Goal: Task Accomplishment & Management: Use online tool/utility

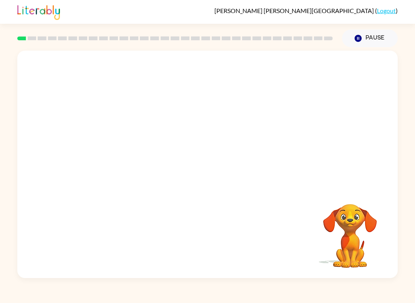
click at [13, 86] on div "Your browser must support playing .mp4 files to use Literably. Please try using…" at bounding box center [207, 162] width 415 height 231
click at [197, 174] on div at bounding box center [207, 168] width 49 height 28
click at [196, 174] on div at bounding box center [207, 168] width 49 height 28
click at [189, 165] on div at bounding box center [207, 168] width 49 height 28
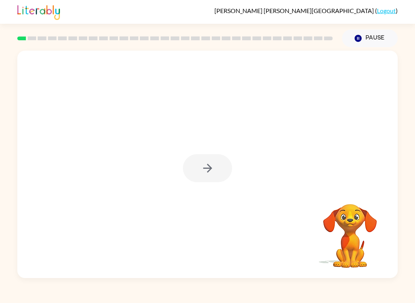
click at [194, 172] on div at bounding box center [207, 168] width 49 height 28
click at [194, 172] on button "button" at bounding box center [207, 168] width 49 height 28
click at [196, 166] on div at bounding box center [207, 119] width 380 height 137
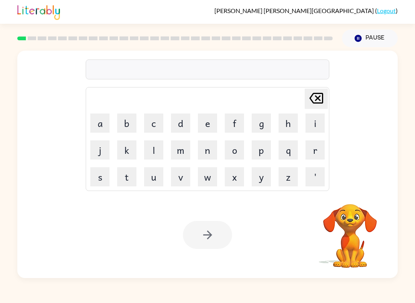
click at [127, 116] on button "b" at bounding box center [126, 123] width 19 height 19
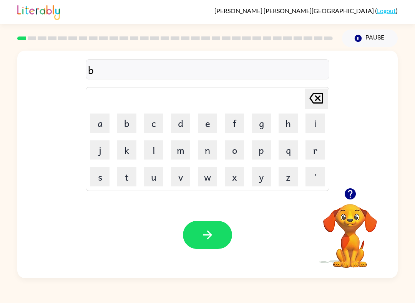
click at [234, 151] on button "o" at bounding box center [234, 150] width 19 height 19
click at [317, 152] on button "r" at bounding box center [314, 150] width 19 height 19
click at [183, 122] on button "d" at bounding box center [180, 123] width 19 height 19
click at [207, 125] on button "e" at bounding box center [207, 123] width 19 height 19
click at [313, 149] on button "r" at bounding box center [314, 150] width 19 height 19
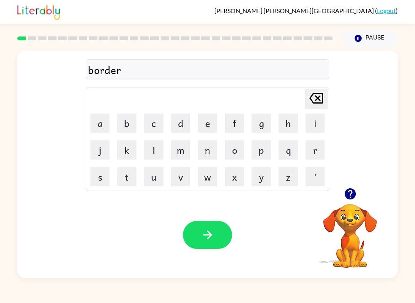
click at [199, 239] on button "button" at bounding box center [207, 235] width 49 height 28
click at [315, 152] on button "r" at bounding box center [314, 150] width 19 height 19
click at [234, 154] on button "o" at bounding box center [234, 150] width 19 height 19
click at [98, 118] on button "a" at bounding box center [99, 123] width 19 height 19
click at [157, 176] on button "u" at bounding box center [153, 176] width 19 height 19
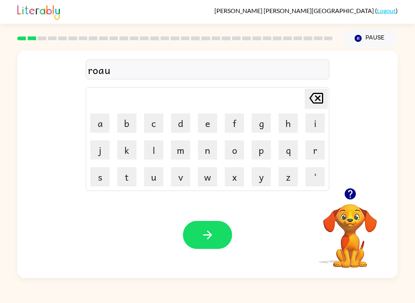
click at [213, 150] on button "n" at bounding box center [207, 150] width 19 height 19
click at [180, 124] on button "d" at bounding box center [180, 123] width 19 height 19
click at [199, 235] on button "button" at bounding box center [207, 235] width 49 height 28
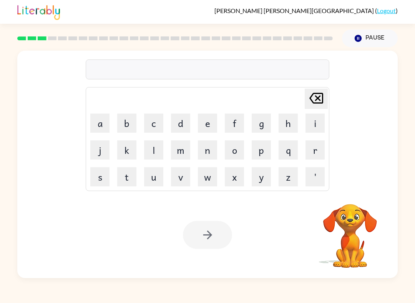
click at [187, 152] on button "m" at bounding box center [180, 150] width 19 height 19
click at [96, 122] on button "a" at bounding box center [99, 123] width 19 height 19
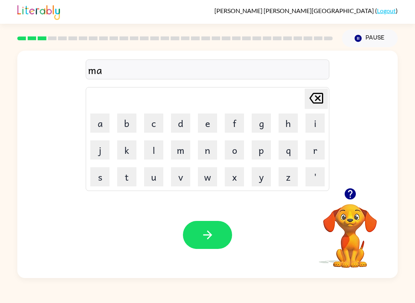
click at [155, 123] on button "c" at bounding box center [153, 123] width 19 height 19
click at [292, 123] on button "h" at bounding box center [287, 123] width 19 height 19
click at [320, 123] on button "i" at bounding box center [314, 123] width 19 height 19
click at [207, 152] on button "n" at bounding box center [207, 150] width 19 height 19
click at [208, 228] on button "button" at bounding box center [207, 235] width 49 height 28
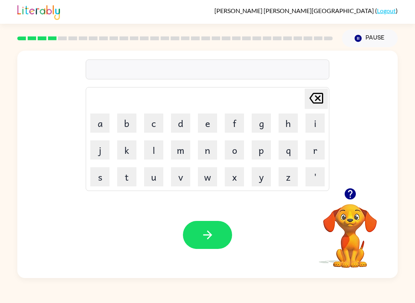
click at [354, 200] on icon "button" at bounding box center [349, 193] width 13 height 13
click at [127, 159] on button "k" at bounding box center [126, 150] width 19 height 19
click at [315, 101] on icon "[PERSON_NAME] last character input" at bounding box center [316, 98] width 18 height 18
click at [123, 182] on button "t" at bounding box center [126, 176] width 19 height 19
click at [318, 146] on button "r" at bounding box center [314, 150] width 19 height 19
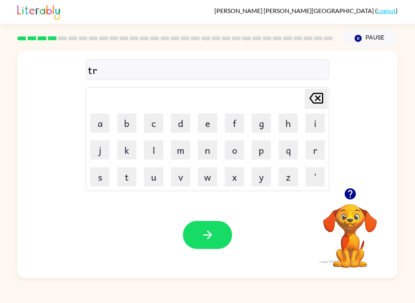
click at [103, 126] on button "a" at bounding box center [99, 123] width 19 height 19
click at [314, 119] on button "i" at bounding box center [314, 123] width 19 height 19
click at [200, 146] on button "n" at bounding box center [207, 150] width 19 height 19
click at [203, 242] on icon "button" at bounding box center [207, 235] width 13 height 13
click at [343, 193] on icon "button" at bounding box center [349, 193] width 13 height 13
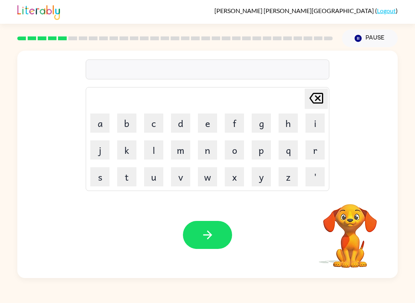
click at [172, 126] on button "d" at bounding box center [180, 123] width 19 height 19
click at [213, 128] on button "e" at bounding box center [207, 123] width 19 height 19
click at [239, 124] on button "f" at bounding box center [234, 123] width 19 height 19
click at [205, 123] on button "e" at bounding box center [207, 123] width 19 height 19
click at [208, 150] on button "n" at bounding box center [207, 150] width 19 height 19
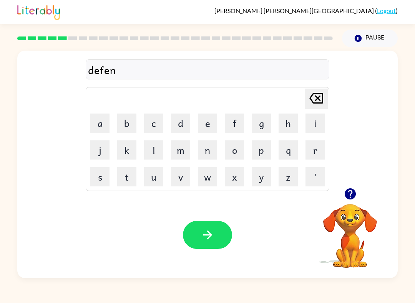
click at [93, 177] on button "s" at bounding box center [99, 176] width 19 height 19
click at [203, 121] on button "e" at bounding box center [207, 123] width 19 height 19
click at [99, 123] on button "a" at bounding box center [99, 123] width 19 height 19
click at [181, 176] on button "v" at bounding box center [180, 176] width 19 height 19
click at [204, 122] on button "e" at bounding box center [207, 123] width 19 height 19
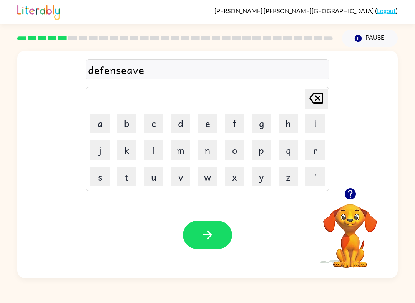
click at [205, 228] on button "button" at bounding box center [207, 235] width 49 height 28
click at [348, 202] on button "button" at bounding box center [350, 194] width 20 height 20
click at [189, 181] on button "v" at bounding box center [180, 176] width 19 height 19
click at [95, 125] on button "a" at bounding box center [99, 123] width 19 height 19
click at [156, 121] on button "c" at bounding box center [153, 123] width 19 height 19
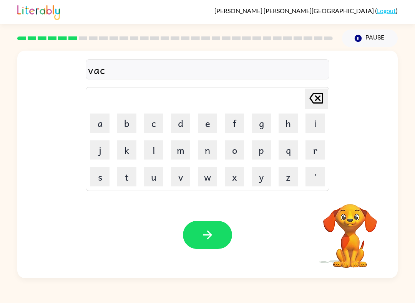
click at [98, 180] on button "s" at bounding box center [99, 176] width 19 height 19
click at [315, 99] on icon "[PERSON_NAME] last character input" at bounding box center [316, 98] width 18 height 18
click at [98, 126] on button "a" at bounding box center [99, 123] width 19 height 19
click at [122, 170] on button "t" at bounding box center [126, 176] width 19 height 19
click at [318, 126] on button "i" at bounding box center [314, 123] width 19 height 19
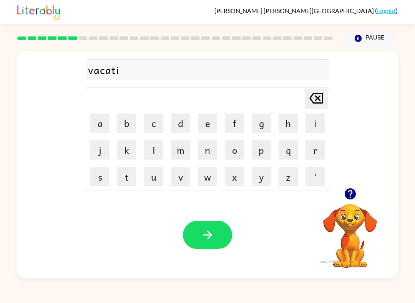
click at [239, 157] on button "o" at bounding box center [234, 150] width 19 height 19
click at [215, 152] on button "n" at bounding box center [207, 150] width 19 height 19
click at [202, 248] on button "button" at bounding box center [207, 235] width 49 height 28
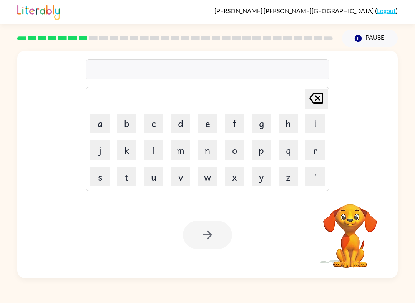
click at [262, 152] on button "p" at bounding box center [261, 150] width 19 height 19
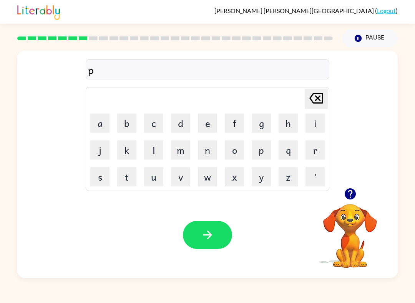
click at [236, 154] on button "o" at bounding box center [234, 150] width 19 height 19
click at [127, 175] on button "t" at bounding box center [126, 176] width 19 height 19
click at [232, 151] on button "o" at bounding box center [234, 150] width 19 height 19
click at [152, 152] on button "l" at bounding box center [153, 150] width 19 height 19
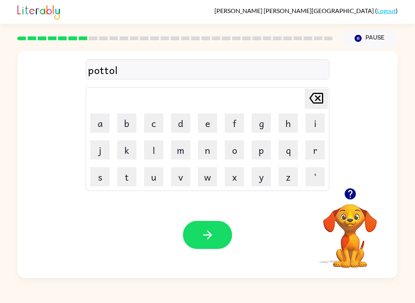
click at [201, 235] on icon "button" at bounding box center [207, 235] width 13 height 13
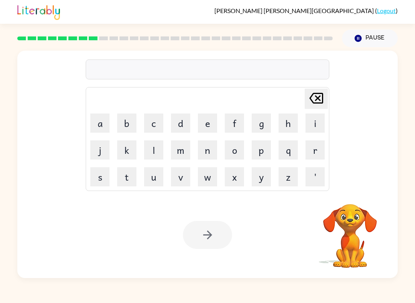
click at [182, 153] on button "m" at bounding box center [180, 150] width 19 height 19
click at [313, 126] on button "i" at bounding box center [314, 123] width 19 height 19
click at [312, 155] on button "r" at bounding box center [314, 150] width 19 height 19
click at [99, 120] on button "a" at bounding box center [99, 123] width 19 height 19
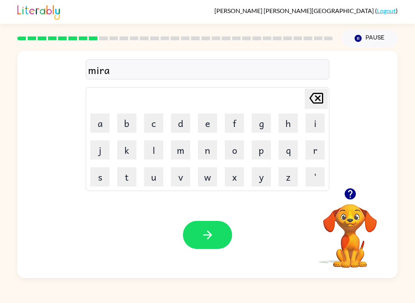
click at [147, 122] on button "c" at bounding box center [153, 123] width 19 height 19
click at [155, 150] on button "l" at bounding box center [153, 150] width 19 height 19
click at [209, 120] on button "e" at bounding box center [207, 123] width 19 height 19
click at [214, 234] on icon "button" at bounding box center [207, 235] width 13 height 13
click at [353, 195] on icon "button" at bounding box center [349, 194] width 11 height 11
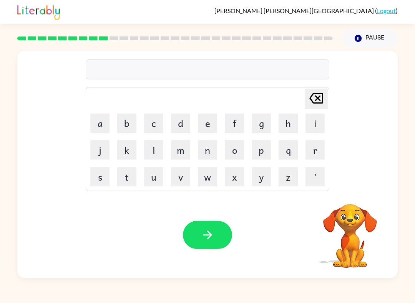
click at [184, 150] on button "m" at bounding box center [180, 150] width 19 height 19
click at [324, 125] on button "i" at bounding box center [314, 123] width 19 height 19
click at [124, 179] on button "t" at bounding box center [126, 176] width 19 height 19
click at [132, 180] on button "t" at bounding box center [126, 176] width 19 height 19
click at [179, 151] on button "m" at bounding box center [180, 150] width 19 height 19
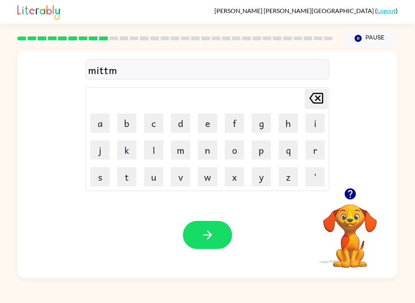
click at [234, 151] on button "o" at bounding box center [234, 150] width 19 height 19
click at [308, 154] on button "r" at bounding box center [314, 150] width 19 height 19
click at [207, 154] on button "n" at bounding box center [207, 150] width 19 height 19
click at [310, 128] on button "i" at bounding box center [314, 123] width 19 height 19
click at [210, 154] on button "n" at bounding box center [207, 150] width 19 height 19
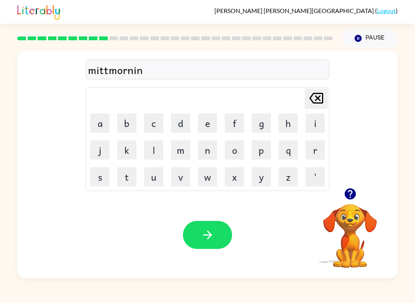
click at [260, 123] on button "g" at bounding box center [261, 123] width 19 height 19
click at [206, 229] on icon "button" at bounding box center [207, 235] width 13 height 13
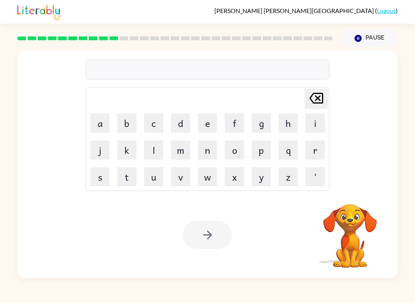
click at [184, 127] on button "d" at bounding box center [180, 123] width 19 height 19
click at [321, 126] on button "i" at bounding box center [314, 123] width 19 height 19
click at [99, 174] on button "s" at bounding box center [99, 176] width 19 height 19
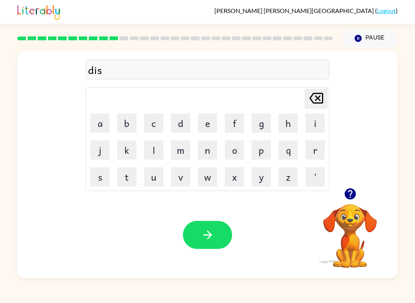
click at [127, 181] on button "t" at bounding box center [126, 176] width 19 height 19
click at [317, 149] on button "r" at bounding box center [314, 150] width 19 height 19
click at [157, 179] on button "u" at bounding box center [153, 176] width 19 height 19
click at [94, 178] on button "s" at bounding box center [99, 176] width 19 height 19
click at [119, 180] on button "t" at bounding box center [126, 176] width 19 height 19
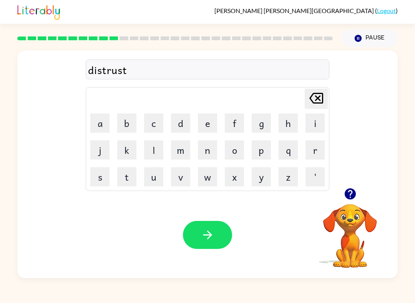
click at [204, 225] on button "button" at bounding box center [207, 235] width 49 height 28
click at [315, 153] on button "r" at bounding box center [314, 150] width 19 height 19
click at [238, 145] on button "o" at bounding box center [234, 150] width 19 height 19
click at [87, 177] on td "s" at bounding box center [100, 177] width 26 height 26
click at [98, 124] on button "a" at bounding box center [99, 123] width 19 height 19
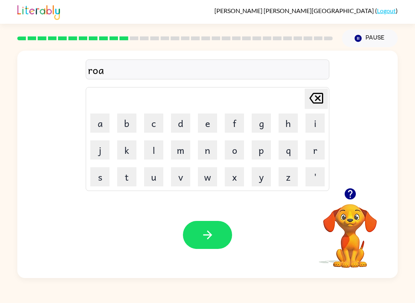
click at [181, 126] on button "d" at bounding box center [180, 123] width 19 height 19
click at [196, 231] on button "button" at bounding box center [207, 235] width 49 height 28
click at [154, 176] on button "u" at bounding box center [153, 176] width 19 height 19
click at [258, 151] on button "p" at bounding box center [261, 150] width 19 height 19
click at [258, 128] on button "g" at bounding box center [261, 123] width 19 height 19
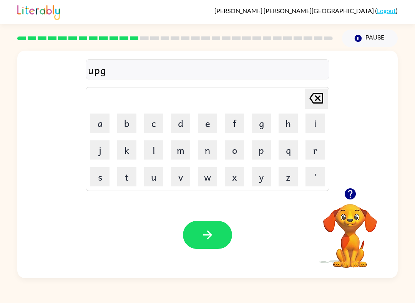
click at [306, 154] on button "r" at bounding box center [314, 150] width 19 height 19
click at [99, 122] on button "a" at bounding box center [99, 123] width 19 height 19
click at [183, 125] on button "d" at bounding box center [180, 123] width 19 height 19
click at [211, 128] on button "e" at bounding box center [207, 123] width 19 height 19
click at [194, 237] on button "button" at bounding box center [207, 235] width 49 height 28
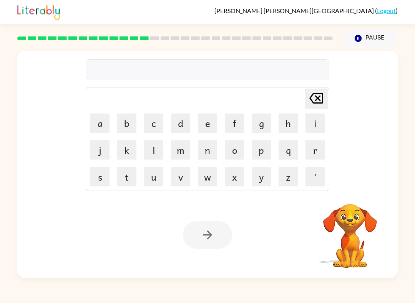
click at [184, 153] on button "m" at bounding box center [180, 150] width 19 height 19
click at [101, 121] on button "a" at bounding box center [99, 123] width 19 height 19
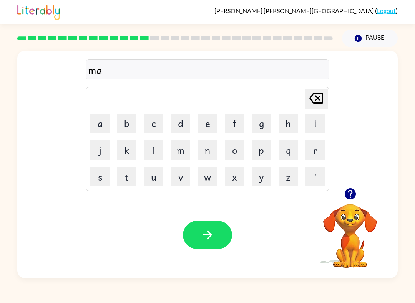
click at [184, 128] on button "d" at bounding box center [180, 123] width 19 height 19
click at [210, 155] on button "n" at bounding box center [207, 150] width 19 height 19
click at [204, 119] on button "e" at bounding box center [207, 123] width 19 height 19
click at [95, 179] on button "s" at bounding box center [99, 176] width 19 height 19
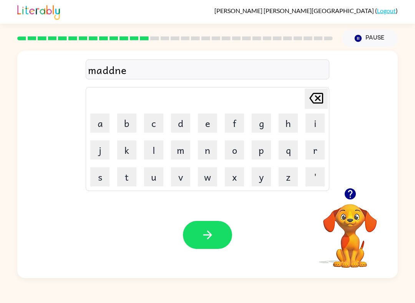
click at [95, 178] on button "s" at bounding box center [99, 176] width 19 height 19
click at [220, 232] on button "button" at bounding box center [207, 235] width 49 height 28
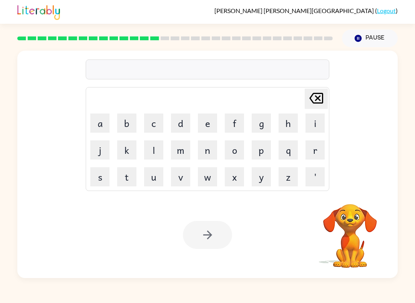
click at [124, 118] on button "b" at bounding box center [126, 123] width 19 height 19
click at [238, 152] on button "o" at bounding box center [234, 150] width 19 height 19
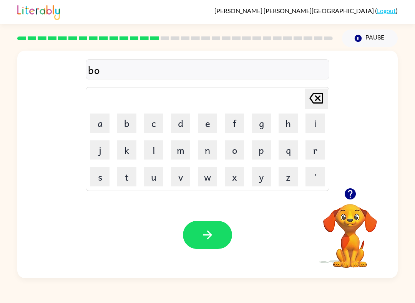
click at [209, 124] on button "e" at bounding box center [207, 123] width 19 height 19
click at [210, 156] on button "n" at bounding box center [207, 150] width 19 height 19
click at [204, 132] on button "e" at bounding box center [207, 123] width 19 height 19
click at [92, 176] on button "s" at bounding box center [99, 176] width 19 height 19
click at [207, 236] on icon "button" at bounding box center [207, 235] width 13 height 13
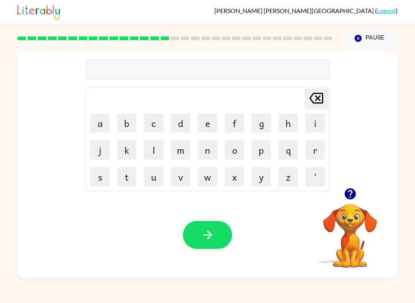
click at [103, 173] on button "s" at bounding box center [99, 176] width 19 height 19
click at [205, 179] on button "w" at bounding box center [207, 176] width 19 height 19
click at [243, 149] on button "o" at bounding box center [234, 150] width 19 height 19
click at [322, 147] on button "r" at bounding box center [314, 150] width 19 height 19
click at [179, 158] on button "m" at bounding box center [180, 150] width 19 height 19
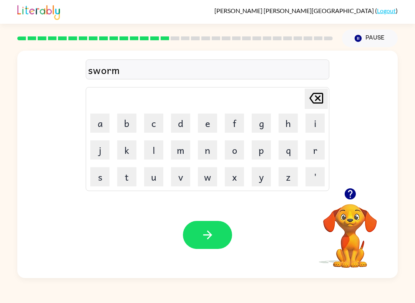
click at [205, 242] on icon "button" at bounding box center [207, 235] width 13 height 13
click at [316, 154] on button "r" at bounding box center [314, 150] width 19 height 19
click at [215, 128] on button "e" at bounding box center [207, 123] width 19 height 19
click at [97, 126] on button "a" at bounding box center [99, 123] width 19 height 19
click at [180, 148] on button "m" at bounding box center [180, 150] width 19 height 19
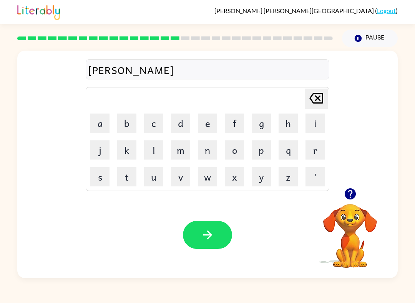
click at [217, 234] on button "button" at bounding box center [207, 235] width 49 height 28
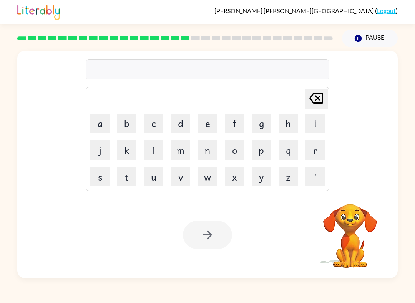
click at [268, 157] on button "p" at bounding box center [261, 150] width 19 height 19
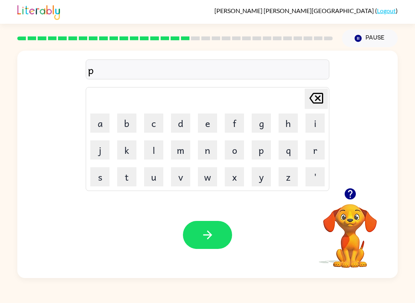
click at [315, 157] on button "r" at bounding box center [314, 150] width 19 height 19
click at [308, 123] on button "i" at bounding box center [314, 123] width 19 height 19
click at [182, 153] on button "m" at bounding box center [180, 150] width 19 height 19
click at [314, 123] on button "i" at bounding box center [314, 123] width 19 height 19
click at [210, 156] on button "n" at bounding box center [207, 150] width 19 height 19
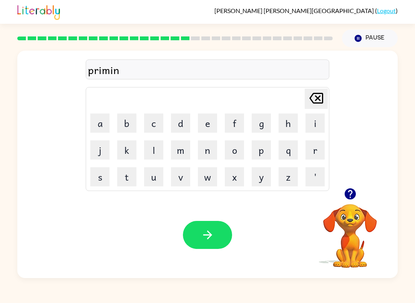
click at [264, 123] on button "g" at bounding box center [261, 123] width 19 height 19
click at [220, 217] on div "Your browser must support playing .mp4 files to use Literably. Please try using…" at bounding box center [207, 235] width 380 height 86
click at [215, 227] on button "button" at bounding box center [207, 235] width 49 height 28
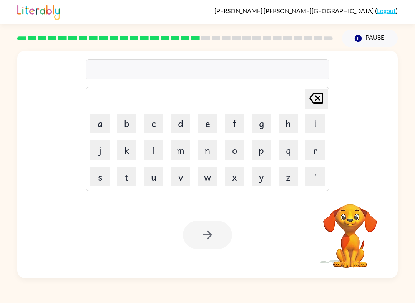
click at [320, 153] on button "r" at bounding box center [314, 150] width 19 height 19
click at [204, 121] on button "e" at bounding box center [207, 123] width 19 height 19
click at [101, 125] on button "a" at bounding box center [99, 123] width 19 height 19
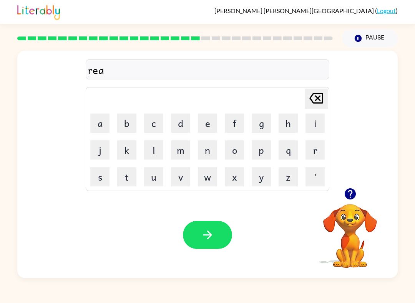
click at [103, 182] on button "s" at bounding box center [99, 176] width 19 height 19
click at [136, 151] on button "k" at bounding box center [126, 150] width 19 height 19
click at [321, 128] on button "i" at bounding box center [314, 123] width 19 height 19
click at [211, 120] on button "e" at bounding box center [207, 123] width 19 height 19
click at [99, 177] on button "s" at bounding box center [99, 176] width 19 height 19
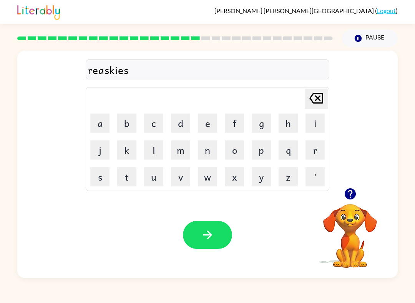
click at [128, 178] on button "t" at bounding box center [126, 176] width 19 height 19
click at [97, 177] on button "s" at bounding box center [99, 176] width 19 height 19
click at [206, 227] on button "button" at bounding box center [207, 235] width 49 height 28
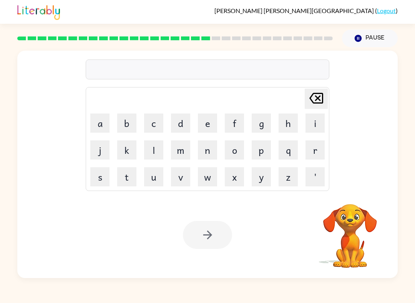
click at [99, 124] on button "a" at bounding box center [99, 123] width 19 height 19
click at [318, 159] on button "r" at bounding box center [314, 150] width 19 height 19
click at [123, 175] on button "t" at bounding box center [126, 176] width 19 height 19
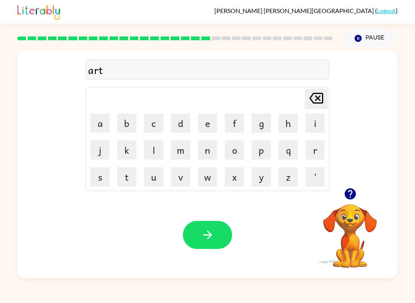
click at [211, 181] on button "w" at bounding box center [207, 176] width 19 height 19
click at [93, 153] on button "j" at bounding box center [99, 150] width 19 height 19
click at [315, 102] on icon "[PERSON_NAME] last character input" at bounding box center [316, 98] width 18 height 18
click at [99, 123] on button "a" at bounding box center [99, 123] width 19 height 19
click at [262, 172] on button "y" at bounding box center [261, 176] width 19 height 19
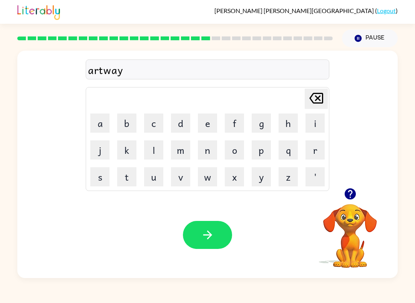
click at [205, 236] on icon "button" at bounding box center [207, 235] width 13 height 13
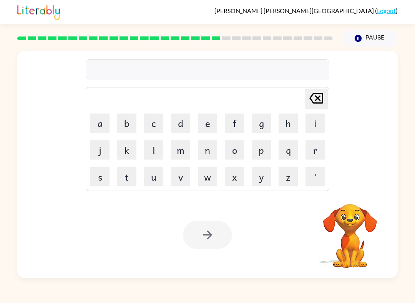
click at [232, 123] on button "f" at bounding box center [234, 123] width 19 height 19
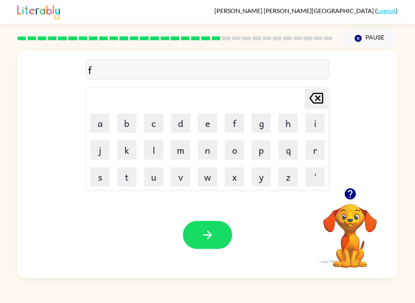
click at [238, 155] on button "o" at bounding box center [234, 150] width 19 height 19
click at [156, 149] on button "l" at bounding box center [153, 150] width 19 height 19
click at [237, 151] on button "o" at bounding box center [234, 150] width 19 height 19
click at [97, 124] on button "a" at bounding box center [99, 123] width 19 height 19
click at [180, 124] on button "d" at bounding box center [180, 123] width 19 height 19
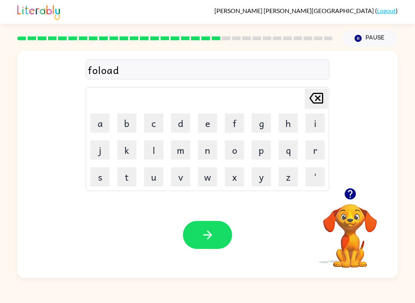
click at [190, 252] on div "Your browser must support playing .mp4 files to use Literably. Please try using…" at bounding box center [207, 235] width 380 height 86
click at [211, 230] on icon "button" at bounding box center [207, 235] width 13 height 13
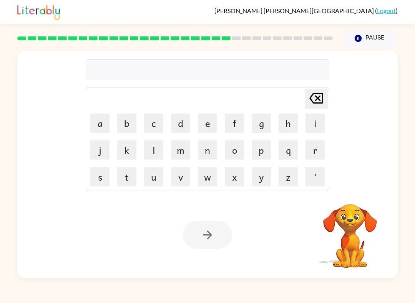
click at [97, 177] on button "s" at bounding box center [99, 176] width 19 height 19
click at [212, 124] on button "e" at bounding box center [207, 123] width 19 height 19
click at [209, 149] on button "n" at bounding box center [207, 150] width 19 height 19
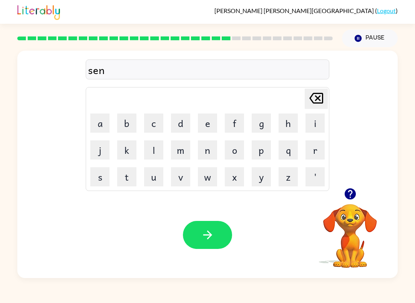
click at [131, 173] on button "t" at bounding box center [126, 176] width 19 height 19
click at [208, 129] on button "e" at bounding box center [207, 123] width 19 height 19
click at [102, 121] on button "a" at bounding box center [99, 123] width 19 height 19
click at [259, 150] on button "p" at bounding box center [261, 150] width 19 height 19
click at [313, 126] on button "i" at bounding box center [314, 123] width 19 height 19
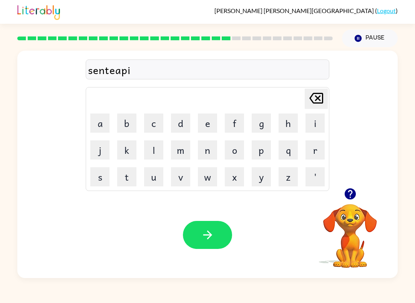
click at [182, 125] on button "d" at bounding box center [180, 123] width 19 height 19
click at [201, 232] on icon "button" at bounding box center [207, 235] width 13 height 13
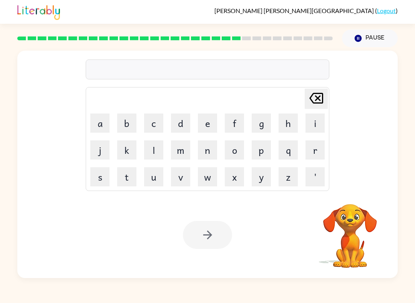
click at [93, 184] on button "s" at bounding box center [99, 176] width 19 height 19
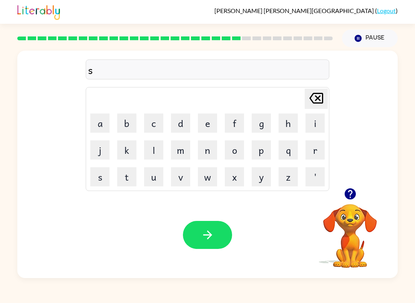
click at [157, 181] on button "u" at bounding box center [153, 176] width 19 height 19
click at [103, 176] on button "s" at bounding box center [99, 176] width 19 height 19
click at [129, 176] on button "t" at bounding box center [126, 176] width 19 height 19
click at [106, 128] on button "a" at bounding box center [99, 123] width 19 height 19
click at [320, 127] on button "i" at bounding box center [314, 123] width 19 height 19
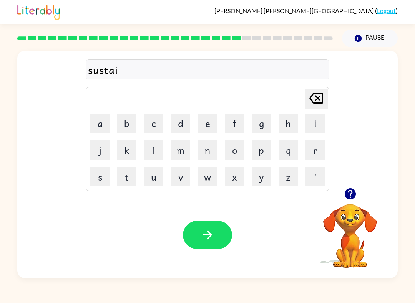
click at [214, 146] on button "n" at bounding box center [207, 150] width 19 height 19
click at [197, 236] on button "button" at bounding box center [207, 235] width 49 height 28
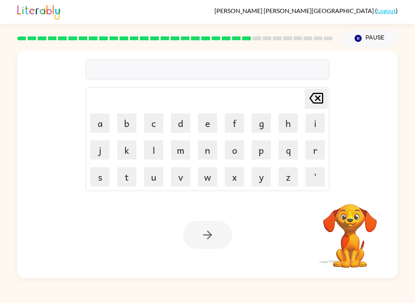
click at [235, 119] on button "f" at bounding box center [234, 123] width 19 height 19
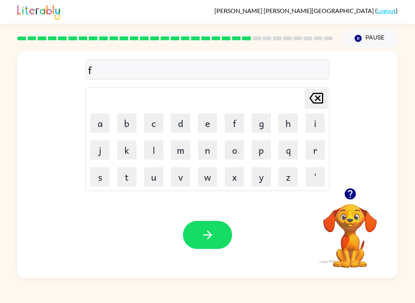
click at [238, 152] on button "o" at bounding box center [234, 150] width 19 height 19
click at [108, 127] on button "a" at bounding box center [99, 123] width 19 height 19
click at [315, 151] on button "r" at bounding box center [314, 150] width 19 height 19
click at [182, 122] on button "d" at bounding box center [180, 123] width 19 height 19
click at [206, 178] on button "w" at bounding box center [207, 176] width 19 height 19
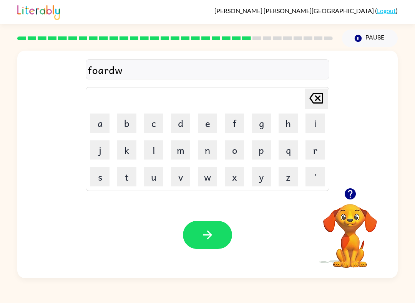
click at [238, 152] on button "o" at bounding box center [234, 150] width 19 height 19
click at [314, 156] on button "r" at bounding box center [314, 150] width 19 height 19
click at [185, 119] on button "d" at bounding box center [180, 123] width 19 height 19
click at [201, 233] on icon "button" at bounding box center [207, 235] width 13 height 13
click at [319, 155] on button "r" at bounding box center [314, 150] width 19 height 19
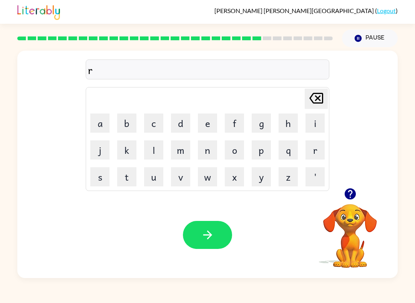
click at [205, 125] on button "e" at bounding box center [207, 123] width 19 height 19
click at [155, 155] on button "l" at bounding box center [153, 150] width 19 height 19
click at [211, 121] on button "e" at bounding box center [207, 123] width 19 height 19
click at [95, 133] on button "a" at bounding box center [99, 123] width 19 height 19
click at [186, 127] on button "d" at bounding box center [180, 123] width 19 height 19
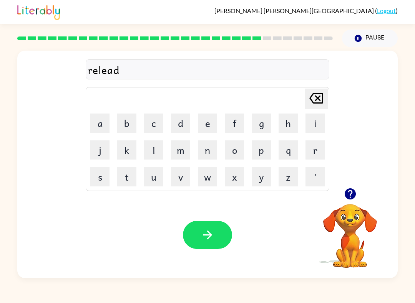
click at [209, 126] on button "e" at bounding box center [207, 123] width 19 height 19
click at [187, 124] on button "d" at bounding box center [180, 123] width 19 height 19
click at [211, 234] on icon "button" at bounding box center [207, 235] width 13 height 13
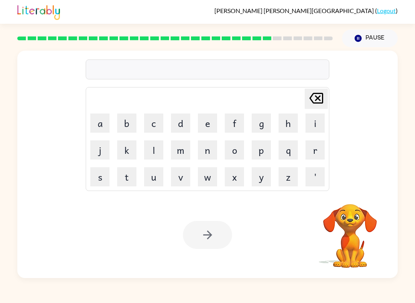
click at [263, 129] on button "g" at bounding box center [261, 123] width 19 height 19
click at [103, 124] on button "a" at bounding box center [99, 123] width 19 height 19
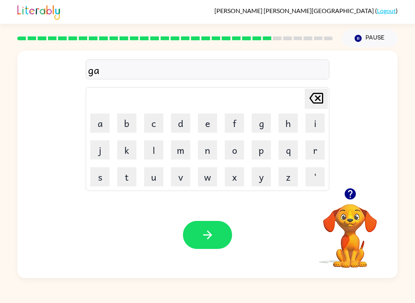
click at [126, 124] on button "b" at bounding box center [126, 123] width 19 height 19
click at [155, 149] on button "l" at bounding box center [153, 150] width 19 height 19
click at [315, 124] on button "i" at bounding box center [314, 123] width 19 height 19
click at [209, 150] on button "n" at bounding box center [207, 150] width 19 height 19
click at [202, 234] on icon "button" at bounding box center [207, 235] width 13 height 13
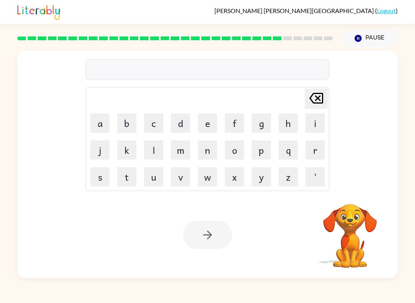
click at [155, 146] on button "l" at bounding box center [153, 150] width 19 height 19
click at [156, 178] on button "u" at bounding box center [153, 176] width 19 height 19
click at [181, 154] on button "m" at bounding box center [180, 150] width 19 height 19
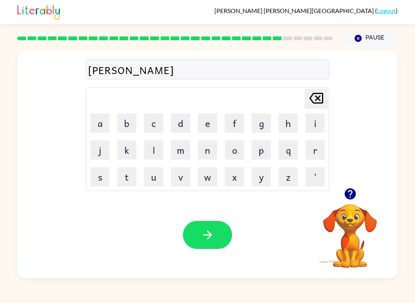
click at [130, 122] on button "b" at bounding box center [126, 123] width 19 height 19
click at [316, 149] on button "r" at bounding box center [314, 150] width 19 height 19
click at [263, 181] on button "y" at bounding box center [261, 176] width 19 height 19
click at [107, 123] on button "a" at bounding box center [99, 123] width 19 height 19
click at [159, 125] on button "c" at bounding box center [153, 123] width 19 height 19
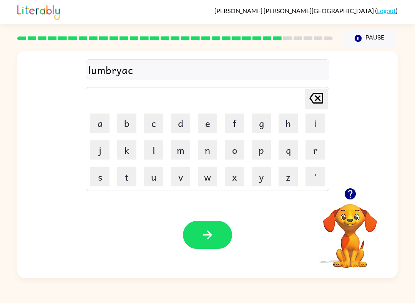
click at [123, 146] on button "k" at bounding box center [126, 150] width 19 height 19
click at [209, 231] on icon "button" at bounding box center [207, 235] width 13 height 13
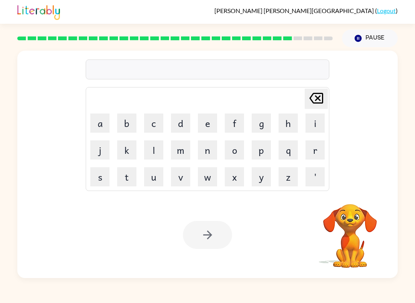
click at [270, 158] on button "p" at bounding box center [261, 150] width 19 height 19
click at [206, 130] on button "e" at bounding box center [207, 123] width 19 height 19
click at [97, 124] on button "a" at bounding box center [99, 123] width 19 height 19
click at [312, 152] on button "r" at bounding box center [314, 150] width 19 height 19
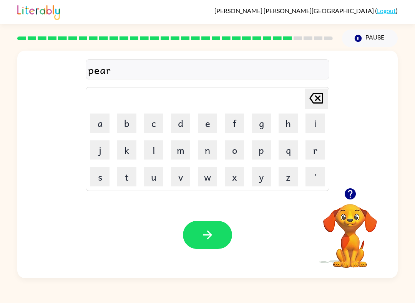
click at [101, 175] on button "s" at bounding box center [99, 176] width 19 height 19
click at [211, 233] on icon "button" at bounding box center [207, 235] width 13 height 13
click at [128, 175] on button "t" at bounding box center [126, 176] width 19 height 19
click at [290, 125] on button "h" at bounding box center [287, 123] width 19 height 19
click at [212, 123] on button "e" at bounding box center [207, 123] width 19 height 19
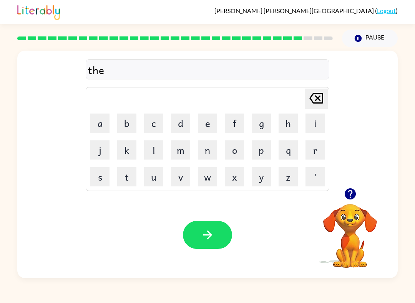
click at [99, 121] on button "a" at bounding box center [99, 123] width 19 height 19
click at [204, 148] on button "n" at bounding box center [207, 150] width 19 height 19
click at [215, 229] on button "button" at bounding box center [207, 235] width 49 height 28
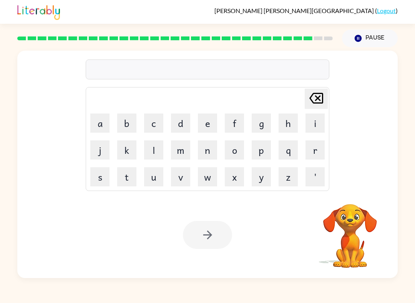
click at [108, 170] on button "s" at bounding box center [99, 176] width 19 height 19
click at [237, 150] on button "o" at bounding box center [234, 150] width 19 height 19
click at [177, 181] on button "v" at bounding box center [180, 176] width 19 height 19
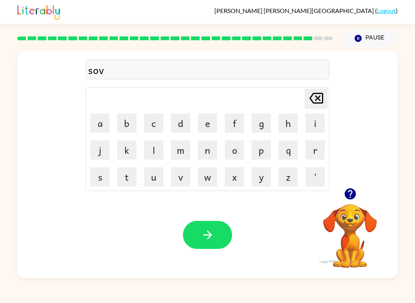
click at [213, 118] on button "e" at bounding box center [207, 123] width 19 height 19
click at [321, 154] on button "r" at bounding box center [314, 150] width 19 height 19
click at [204, 176] on button "w" at bounding box center [207, 176] width 19 height 19
click at [207, 125] on button "e" at bounding box center [207, 123] width 19 height 19
click at [310, 151] on button "r" at bounding box center [314, 150] width 19 height 19
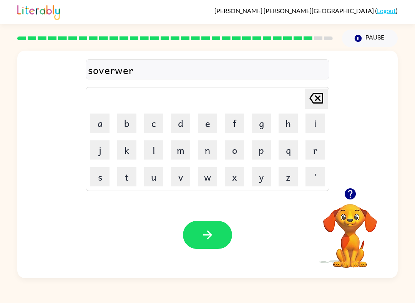
click at [203, 127] on button "e" at bounding box center [207, 123] width 19 height 19
click at [205, 227] on button "button" at bounding box center [207, 235] width 49 height 28
click at [155, 180] on button "u" at bounding box center [153, 176] width 19 height 19
click at [207, 153] on button "n" at bounding box center [207, 150] width 19 height 19
click at [101, 127] on button "a" at bounding box center [99, 123] width 19 height 19
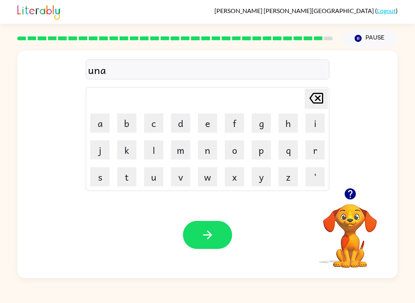
click at [240, 125] on button "f" at bounding box center [234, 123] width 19 height 19
click at [313, 152] on button "r" at bounding box center [314, 150] width 19 height 19
click at [104, 127] on button "a" at bounding box center [99, 123] width 19 height 19
click at [321, 122] on button "i" at bounding box center [314, 123] width 19 height 19
click at [184, 123] on button "d" at bounding box center [180, 123] width 19 height 19
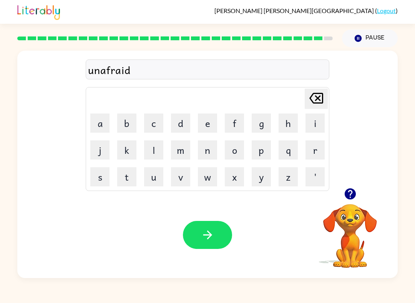
click at [203, 238] on icon "button" at bounding box center [207, 235] width 13 height 13
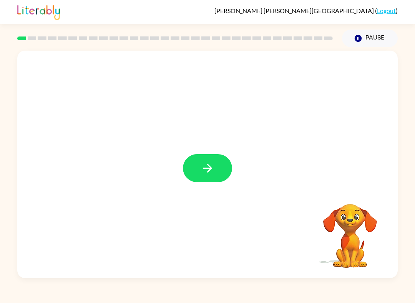
click at [215, 169] on button "button" at bounding box center [207, 168] width 49 height 28
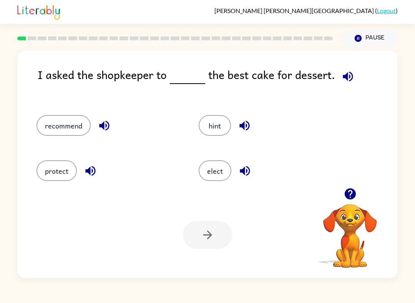
click at [214, 176] on button "elect" at bounding box center [215, 171] width 33 height 21
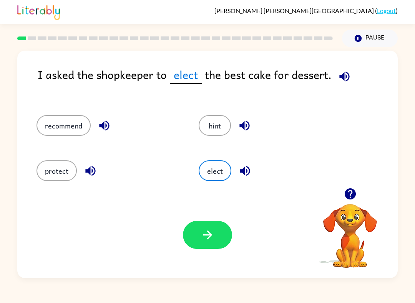
click at [207, 243] on button "button" at bounding box center [207, 235] width 49 height 28
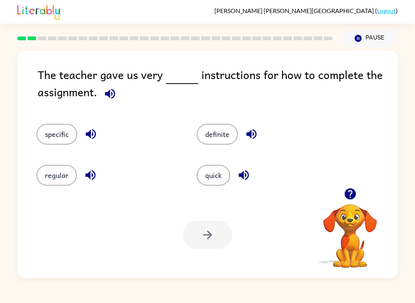
click at [55, 174] on button "regular" at bounding box center [56, 175] width 40 height 21
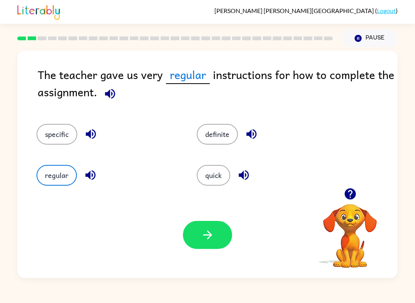
click at [219, 229] on button "button" at bounding box center [207, 235] width 49 height 28
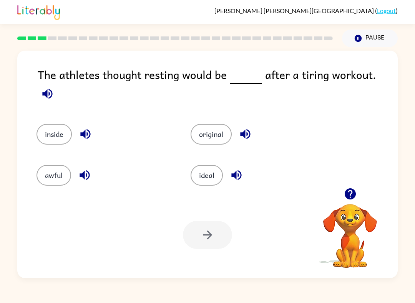
click at [47, 124] on button "inside" at bounding box center [53, 134] width 35 height 21
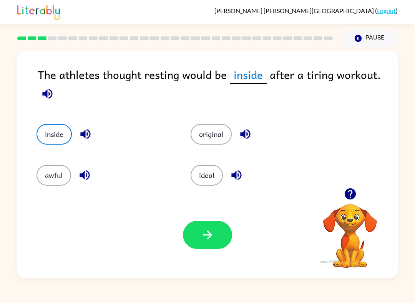
click at [209, 237] on icon "button" at bounding box center [207, 235] width 9 height 9
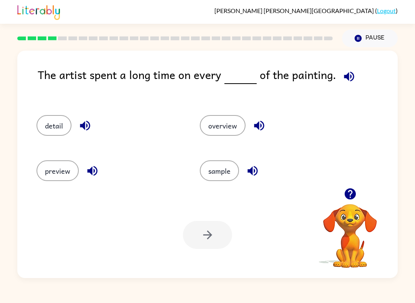
click at [53, 142] on div "detail" at bounding box center [103, 123] width 163 height 45
click at [51, 123] on button "detail" at bounding box center [53, 125] width 35 height 21
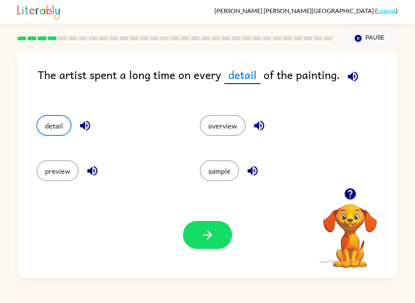
click at [196, 230] on button "button" at bounding box center [207, 235] width 49 height 28
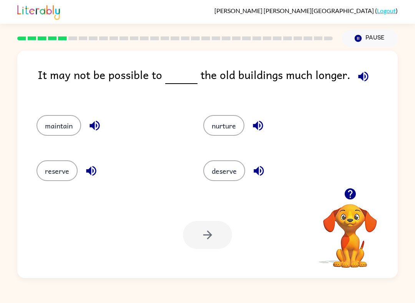
click at [230, 175] on button "deserve" at bounding box center [224, 171] width 42 height 21
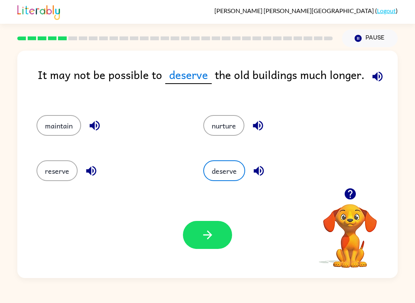
click at [48, 171] on button "reserve" at bounding box center [56, 171] width 41 height 21
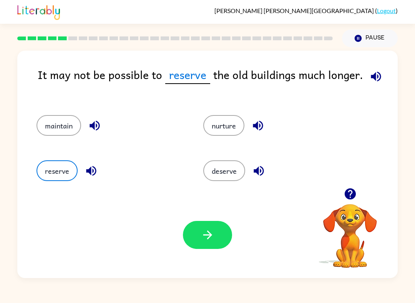
click at [209, 233] on icon "button" at bounding box center [207, 235] width 9 height 9
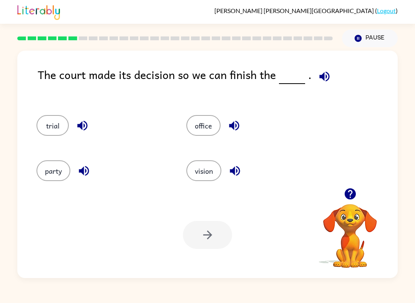
click at [202, 130] on button "office" at bounding box center [203, 125] width 34 height 21
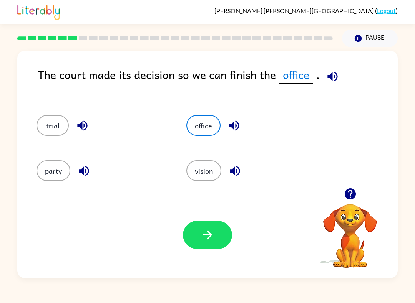
click at [219, 256] on div "Your browser must support playing .mp4 files to use Literably. Please try using…" at bounding box center [207, 235] width 380 height 86
click at [46, 171] on button "party" at bounding box center [53, 171] width 34 height 21
click at [214, 249] on button "button" at bounding box center [207, 235] width 49 height 28
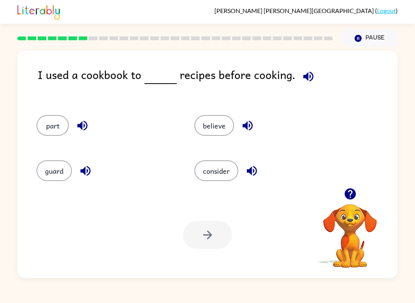
click at [223, 123] on button "believe" at bounding box center [214, 125] width 40 height 21
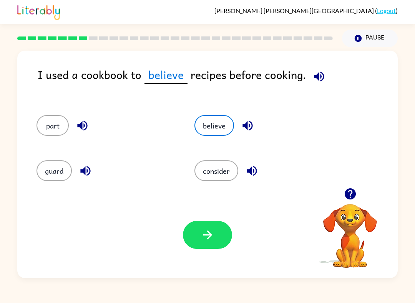
click at [210, 241] on icon "button" at bounding box center [207, 235] width 13 height 13
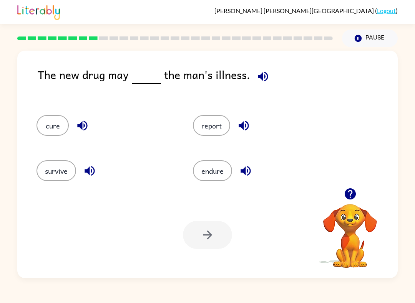
click at [65, 167] on button "survive" at bounding box center [56, 171] width 40 height 21
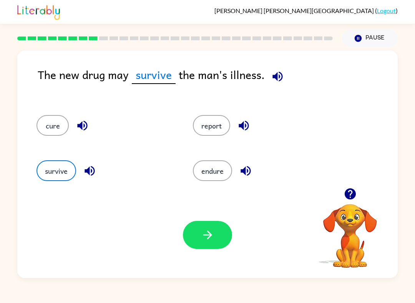
click at [57, 120] on button "cure" at bounding box center [52, 125] width 32 height 21
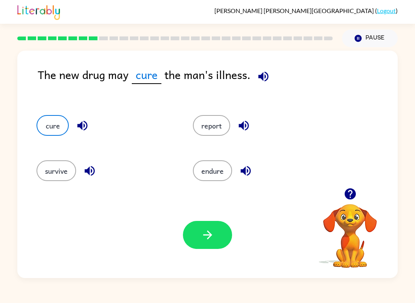
click at [210, 236] on icon "button" at bounding box center [207, 235] width 9 height 9
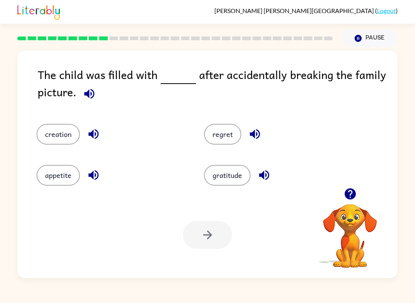
click at [93, 99] on icon "button" at bounding box center [89, 93] width 13 height 13
click at [240, 134] on button "regret" at bounding box center [222, 134] width 37 height 21
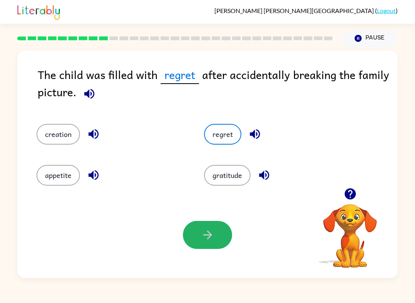
click at [218, 238] on button "button" at bounding box center [207, 235] width 49 height 28
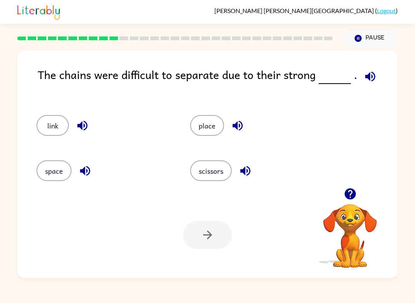
click at [214, 171] on button "scissors" at bounding box center [210, 171] width 41 height 21
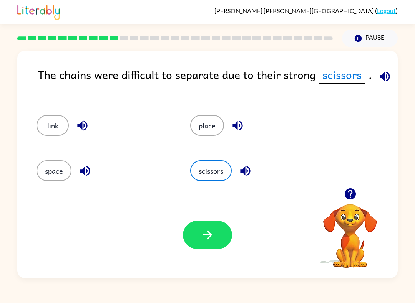
click at [217, 240] on button "button" at bounding box center [207, 235] width 49 height 28
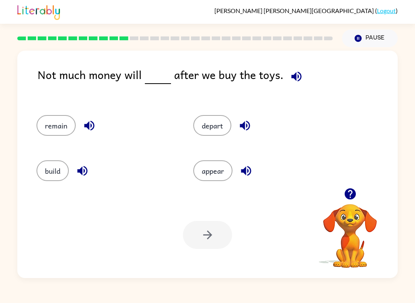
click at [223, 171] on button "appear" at bounding box center [212, 171] width 39 height 21
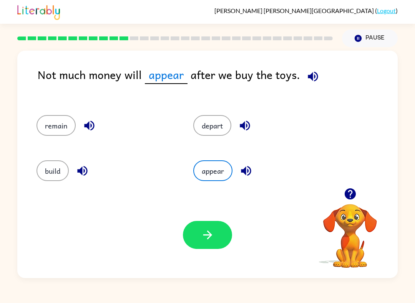
click at [215, 232] on button "button" at bounding box center [207, 235] width 49 height 28
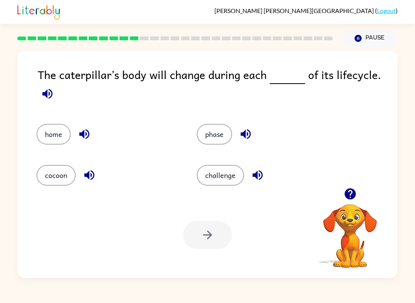
click at [212, 178] on button "challenge" at bounding box center [220, 175] width 47 height 21
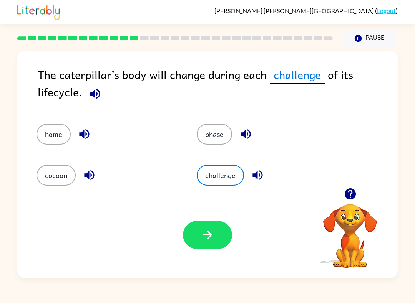
click at [208, 242] on icon "button" at bounding box center [207, 235] width 13 height 13
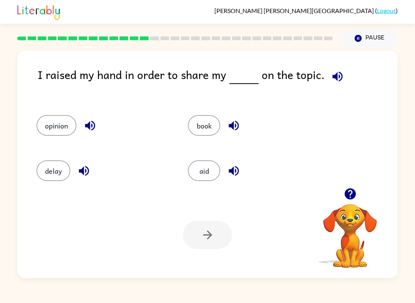
click at [197, 123] on button "book" at bounding box center [204, 125] width 32 height 21
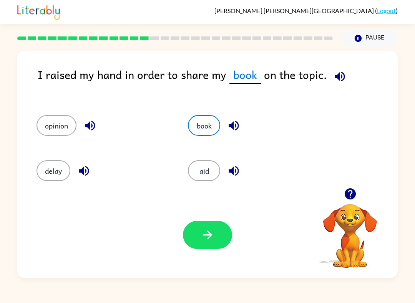
click at [206, 241] on icon "button" at bounding box center [207, 235] width 13 height 13
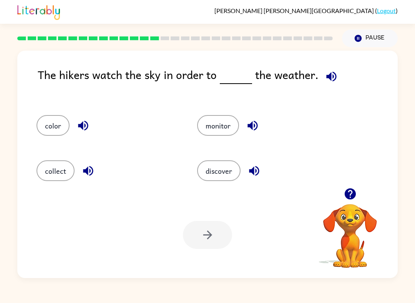
click at [225, 178] on button "discover" at bounding box center [218, 171] width 43 height 21
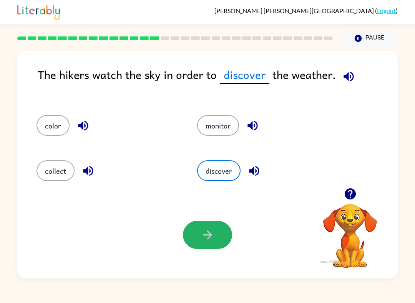
click at [212, 243] on button "button" at bounding box center [207, 235] width 49 height 28
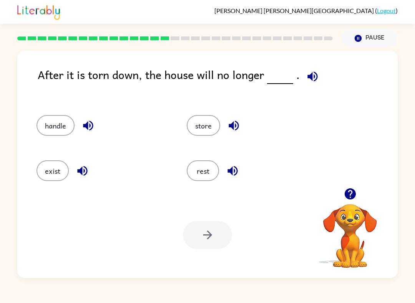
click at [212, 178] on button "rest" at bounding box center [203, 171] width 32 height 21
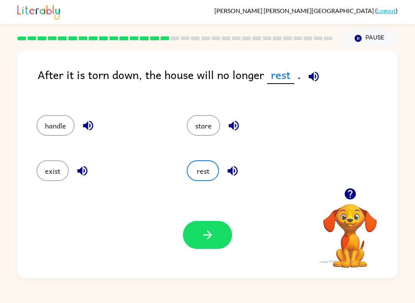
click at [214, 249] on button "button" at bounding box center [207, 235] width 49 height 28
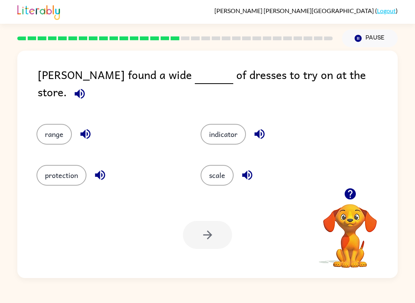
click at [59, 136] on button "range" at bounding box center [53, 134] width 35 height 21
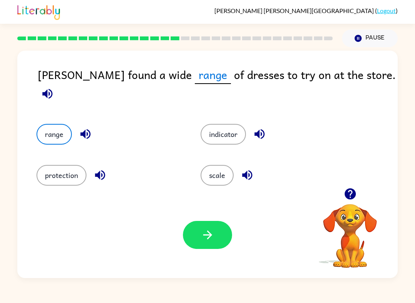
click at [217, 168] on button "scale" at bounding box center [216, 175] width 33 height 21
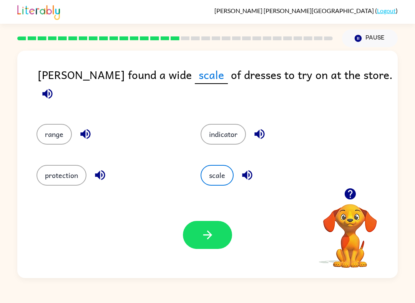
click at [196, 226] on button "button" at bounding box center [207, 235] width 49 height 28
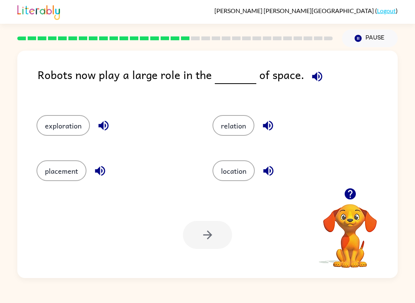
click at [237, 174] on button "location" at bounding box center [233, 171] width 42 height 21
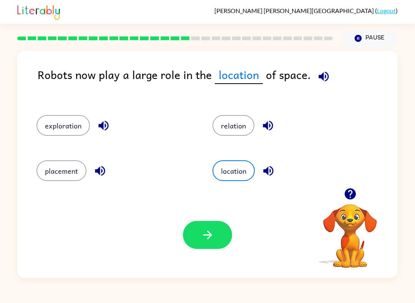
click at [220, 219] on div "Your browser must support playing .mp4 files to use Literably. Please try using…" at bounding box center [207, 235] width 380 height 86
click at [222, 239] on button "button" at bounding box center [207, 235] width 49 height 28
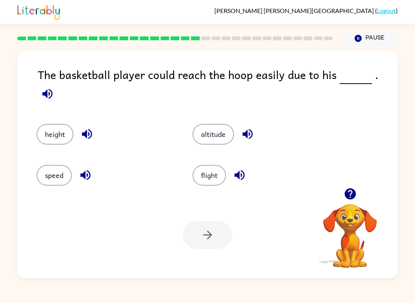
click at [211, 141] on div "altitude" at bounding box center [256, 129] width 156 height 41
click at [207, 229] on div at bounding box center [207, 235] width 49 height 28
click at [214, 135] on button "altitude" at bounding box center [212, 134] width 41 height 21
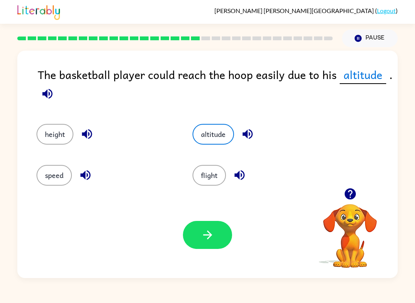
click at [205, 224] on button "button" at bounding box center [207, 235] width 49 height 28
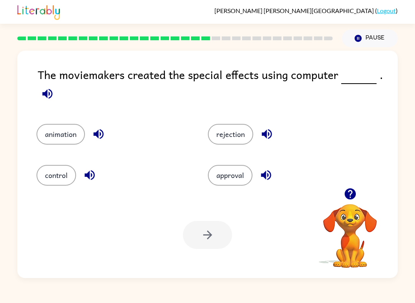
click at [48, 131] on button "animation" at bounding box center [60, 134] width 48 height 21
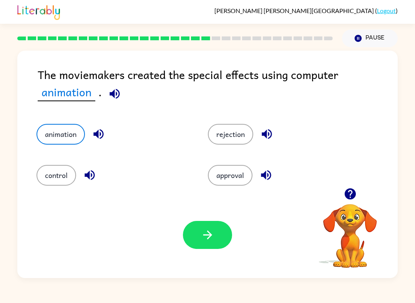
click at [212, 243] on button "button" at bounding box center [207, 235] width 49 height 28
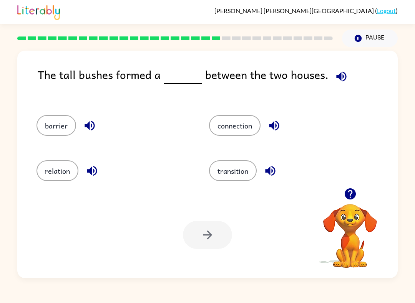
click at [242, 129] on button "connection" at bounding box center [234, 125] width 51 height 21
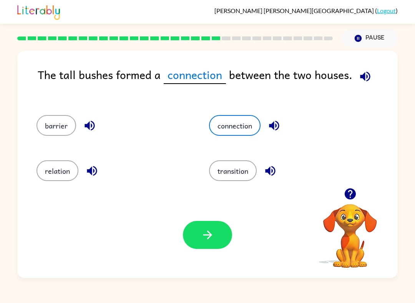
click at [215, 237] on button "button" at bounding box center [207, 235] width 49 height 28
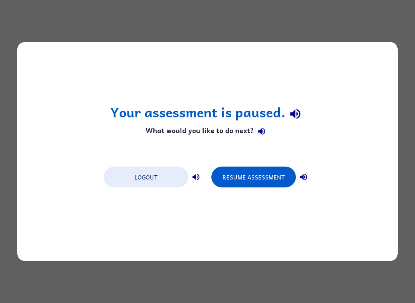
click at [272, 186] on button "Resume Assessment" at bounding box center [253, 177] width 84 height 21
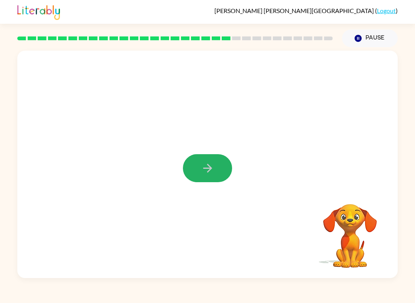
click at [195, 169] on button "button" at bounding box center [207, 168] width 49 height 28
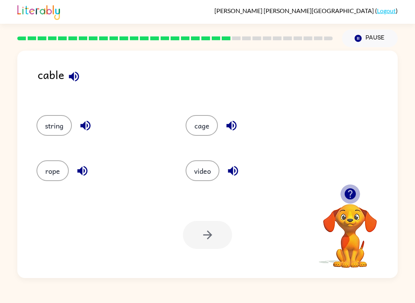
click at [351, 189] on icon "button" at bounding box center [349, 193] width 13 height 13
click at [204, 126] on button "cage" at bounding box center [202, 125] width 32 height 21
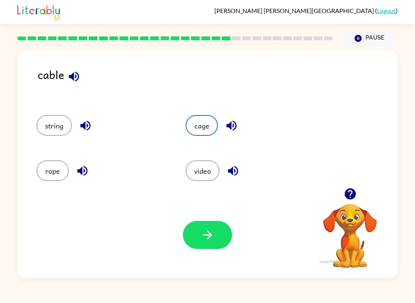
click at [55, 150] on div "rope" at bounding box center [96, 168] width 149 height 45
click at [39, 122] on button "string" at bounding box center [53, 125] width 35 height 21
click at [214, 241] on icon "button" at bounding box center [207, 235] width 13 height 13
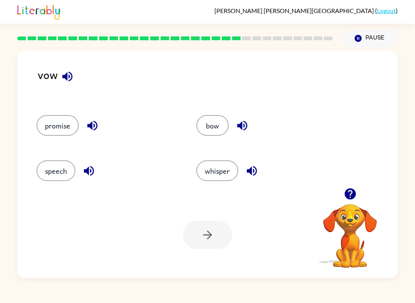
click at [50, 123] on button "promise" at bounding box center [57, 125] width 42 height 21
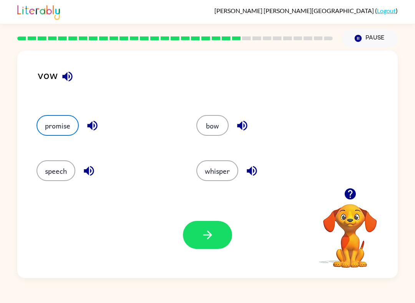
click at [51, 172] on button "speech" at bounding box center [55, 171] width 39 height 21
click at [206, 231] on icon "button" at bounding box center [207, 235] width 13 height 13
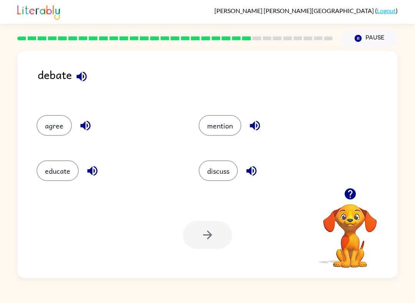
click at [227, 180] on button "discuss" at bounding box center [218, 171] width 39 height 21
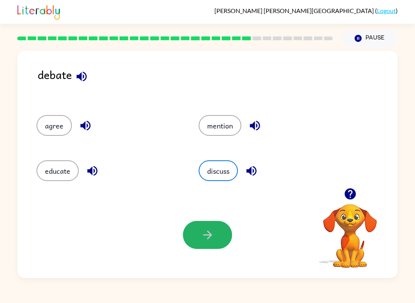
click at [215, 239] on button "button" at bounding box center [207, 235] width 49 height 28
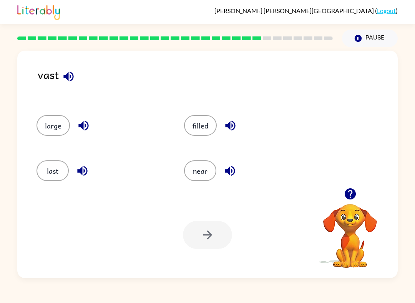
click at [202, 173] on button "near" at bounding box center [200, 171] width 32 height 21
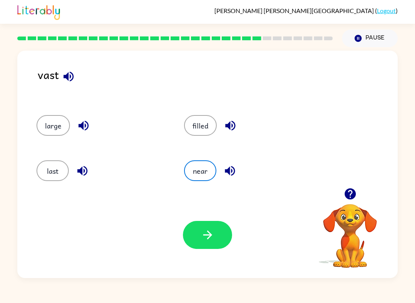
click at [48, 128] on button "large" at bounding box center [52, 125] width 33 height 21
click at [205, 228] on button "button" at bounding box center [207, 235] width 49 height 28
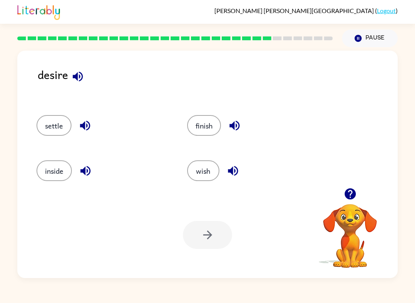
click at [58, 174] on button "inside" at bounding box center [53, 171] width 35 height 21
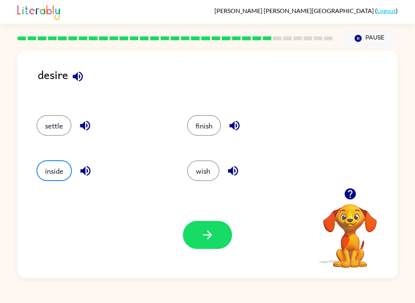
click at [218, 232] on button "button" at bounding box center [207, 235] width 49 height 28
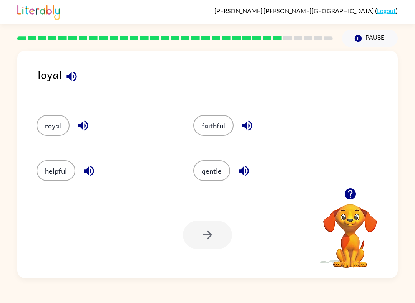
click at [216, 168] on button "gentle" at bounding box center [211, 171] width 37 height 21
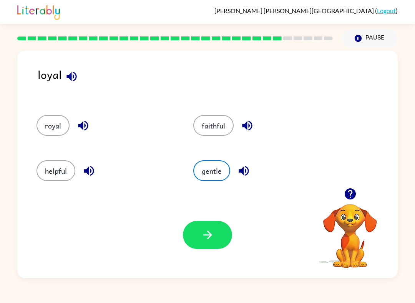
click at [204, 247] on button "button" at bounding box center [207, 235] width 49 height 28
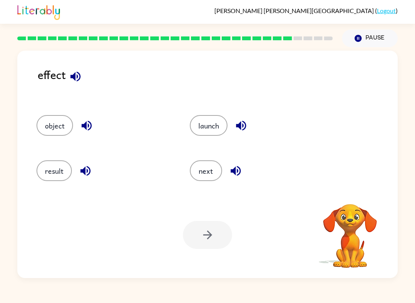
click at [65, 179] on button "result" at bounding box center [53, 171] width 35 height 21
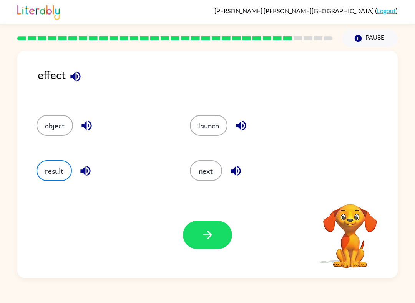
click at [210, 233] on icon "button" at bounding box center [207, 235] width 13 height 13
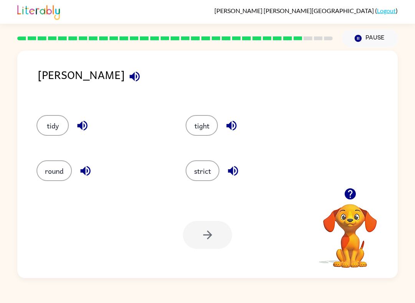
click at [203, 174] on button "strict" at bounding box center [203, 171] width 34 height 21
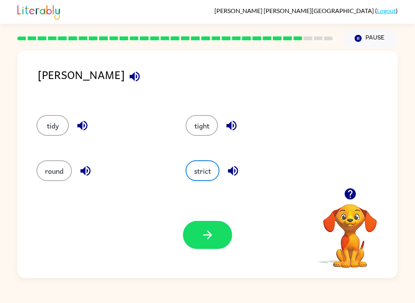
click at [194, 246] on button "button" at bounding box center [207, 235] width 49 height 28
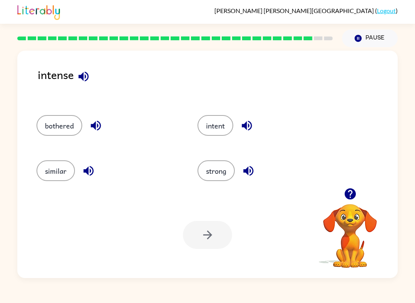
click at [219, 178] on button "strong" at bounding box center [215, 171] width 37 height 21
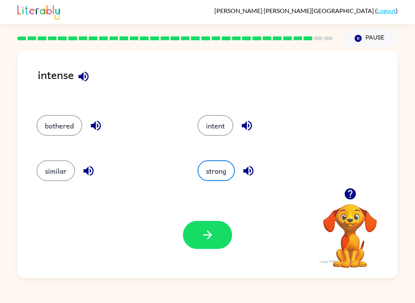
click at [214, 232] on button "button" at bounding box center [207, 235] width 49 height 28
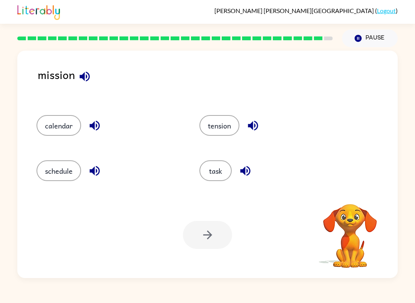
click at [225, 179] on button "task" at bounding box center [215, 171] width 32 height 21
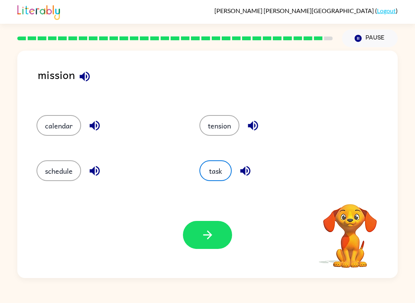
click at [65, 179] on button "schedule" at bounding box center [58, 171] width 45 height 21
click at [210, 225] on button "button" at bounding box center [207, 235] width 49 height 28
